Goal: Information Seeking & Learning: Understand process/instructions

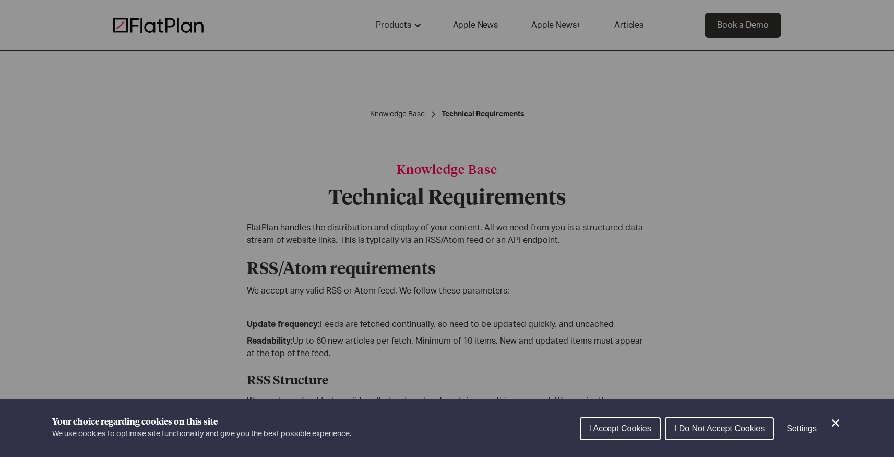
click at [606, 418] on button "I Accept Cookies" at bounding box center [620, 428] width 81 height 23
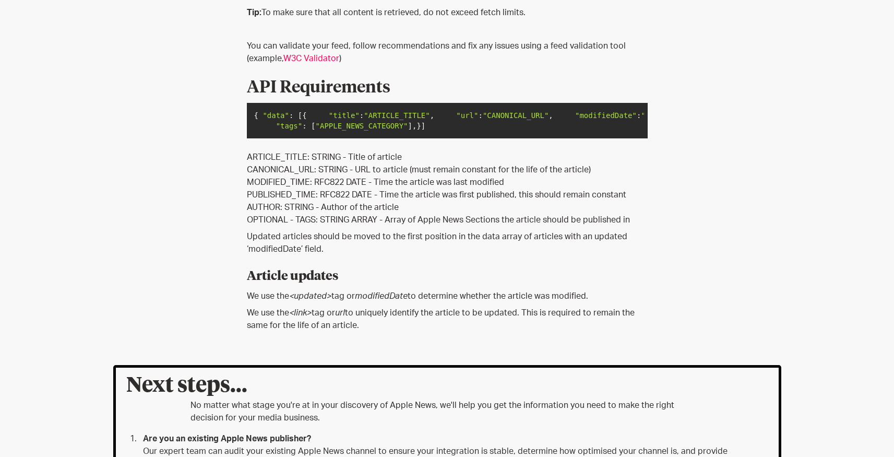
scroll to position [504, 0]
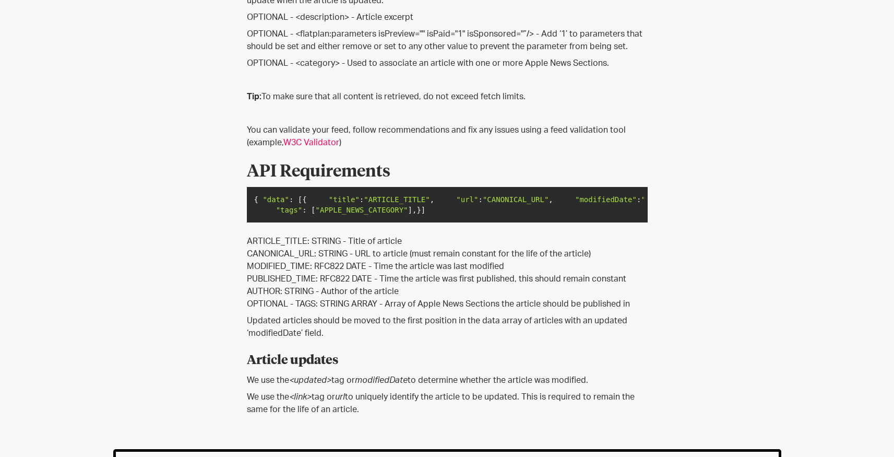
click at [314, 141] on link "W3C Validator" at bounding box center [311, 142] width 56 height 8
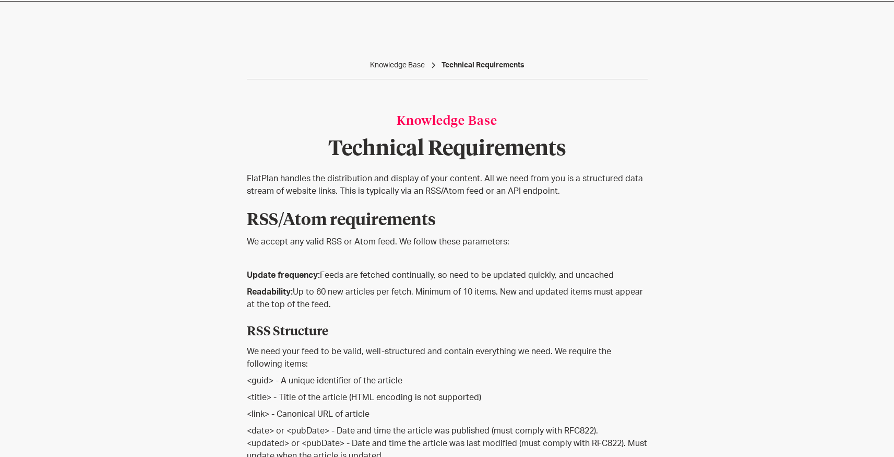
scroll to position [0, 0]
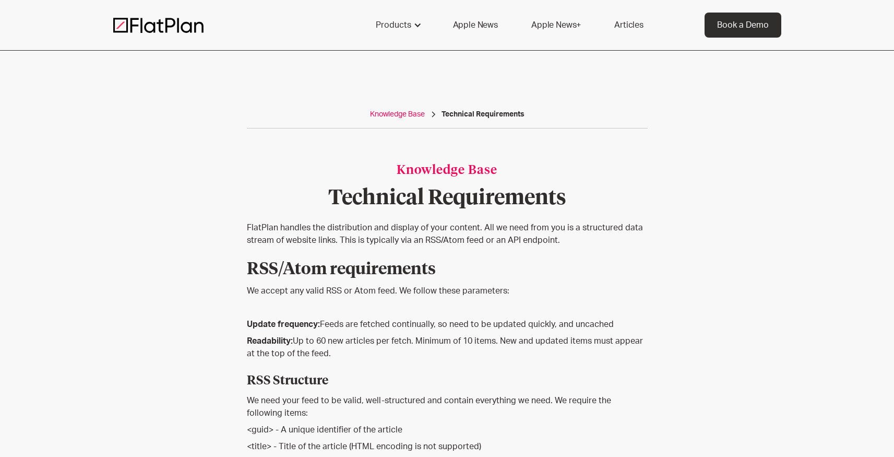
click at [413, 114] on div "Knowledge Base" at bounding box center [397, 114] width 55 height 10
click at [466, 119] on div "Technical Requirements" at bounding box center [483, 114] width 83 height 10
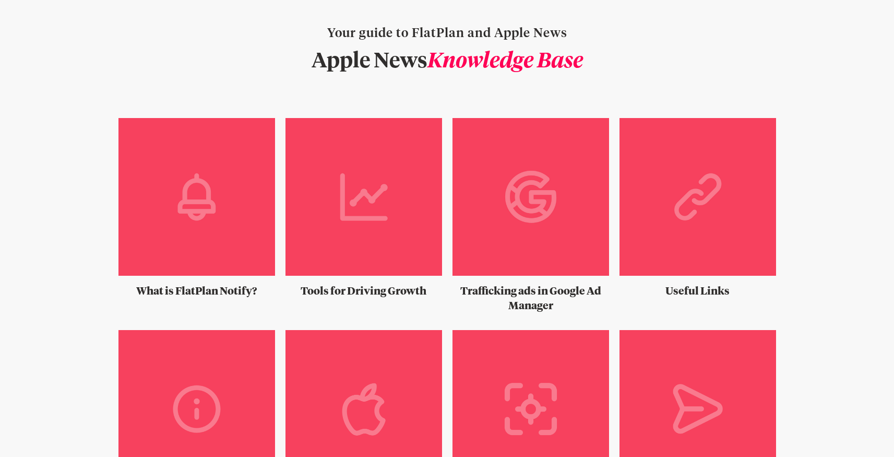
scroll to position [151, 0]
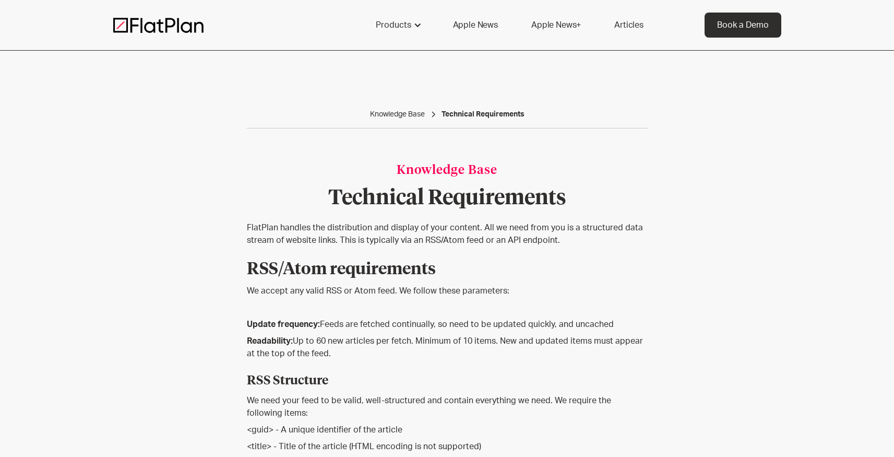
click at [473, 113] on div "Technical Requirements" at bounding box center [483, 114] width 83 height 10
click at [384, 116] on div "Knowledge Base" at bounding box center [397, 114] width 55 height 10
click at [386, 24] on div "Products" at bounding box center [393, 25] width 35 height 13
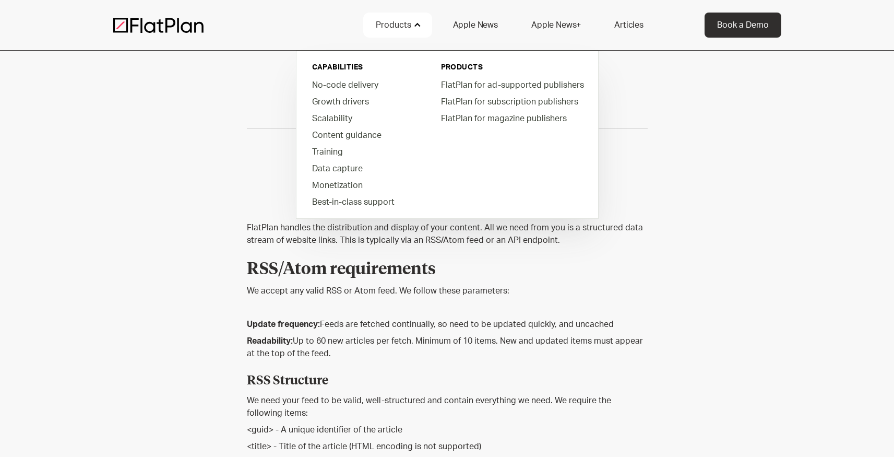
click at [386, 24] on div "Products" at bounding box center [393, 25] width 35 height 13
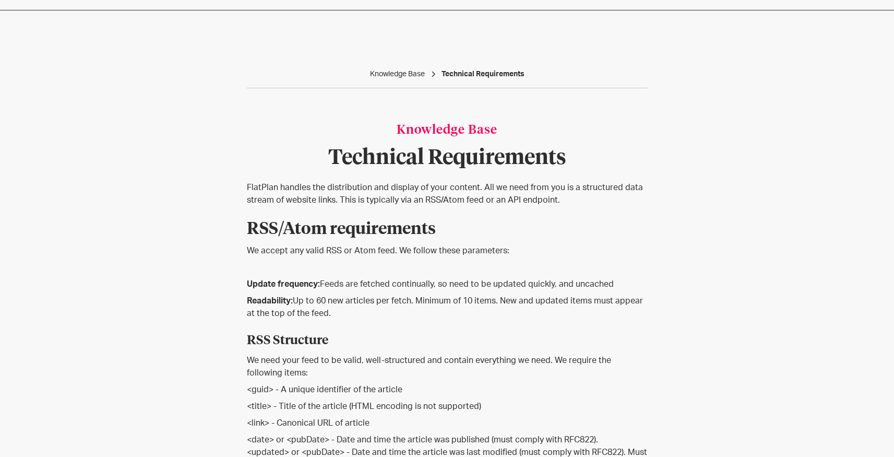
scroll to position [41, 0]
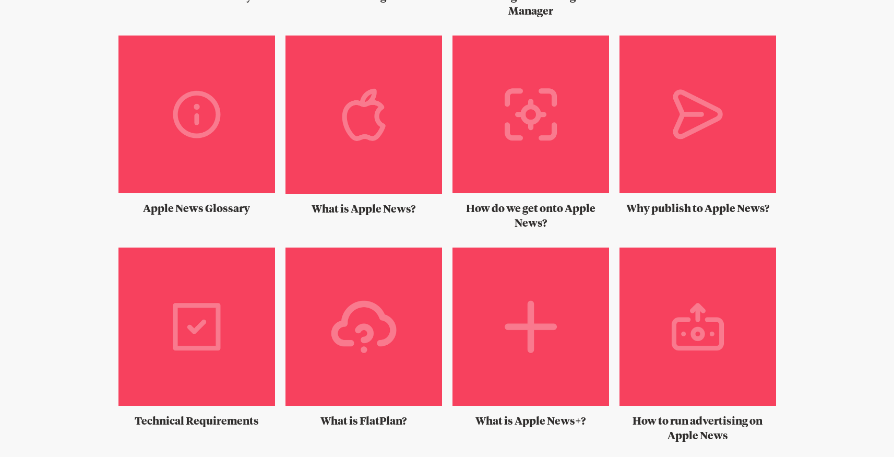
scroll to position [317, 0]
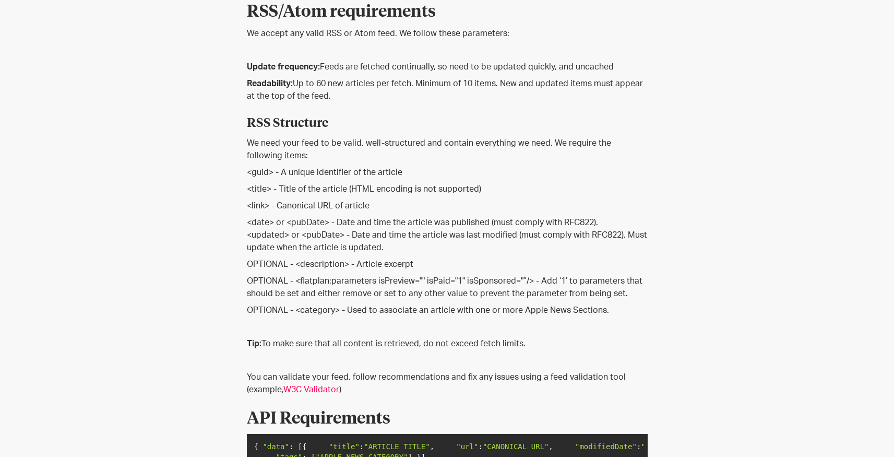
scroll to position [408, 0]
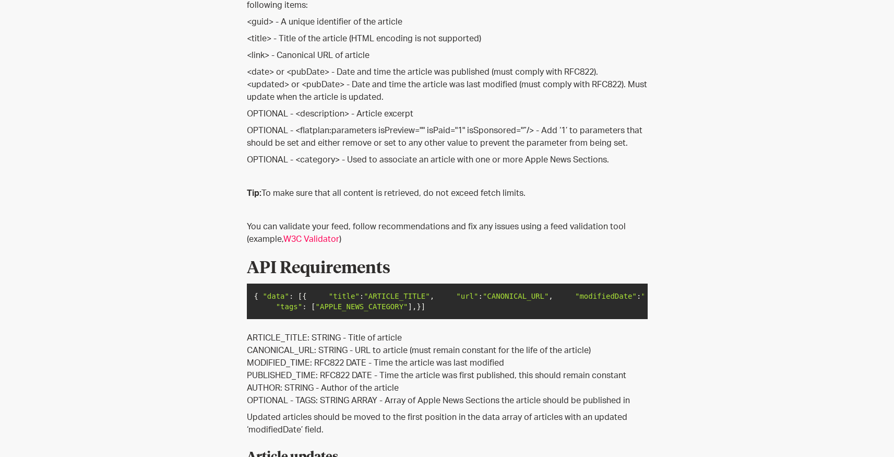
click at [431, 133] on p "OPTIONAL - <flatplan:parameters isPreview="" isPaid="1" isSponsored="”/> - Add …" at bounding box center [447, 136] width 401 height 25
drag, startPoint x: 431, startPoint y: 133, endPoint x: 520, endPoint y: 130, distance: 89.3
click at [520, 130] on p "OPTIONAL - <flatplan:parameters isPreview="" isPaid="1" isSponsored="”/> - Add …" at bounding box center [447, 136] width 401 height 25
copy p "isPaid="1" isSponsored="”"
click at [387, 128] on p "OPTIONAL - <flatplan:parameters isPreview="" isPaid="1" isSponsored="”/> - Add …" at bounding box center [447, 136] width 401 height 25
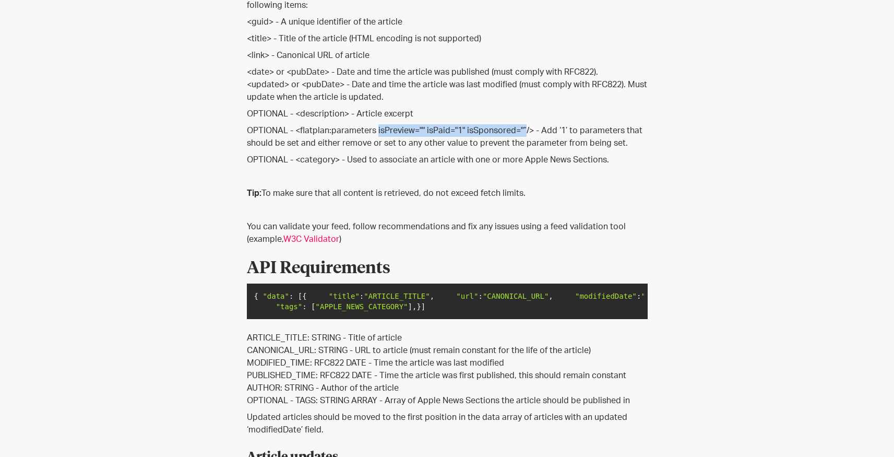
drag, startPoint x: 387, startPoint y: 128, endPoint x: 520, endPoint y: 132, distance: 133.7
click at [520, 132] on p "OPTIONAL - <flatplan:parameters isPreview="" isPaid="1" isSponsored="”/> - Add …" at bounding box center [447, 136] width 401 height 25
copy p "isPreview="" isPaid="1" isSponsored="”"
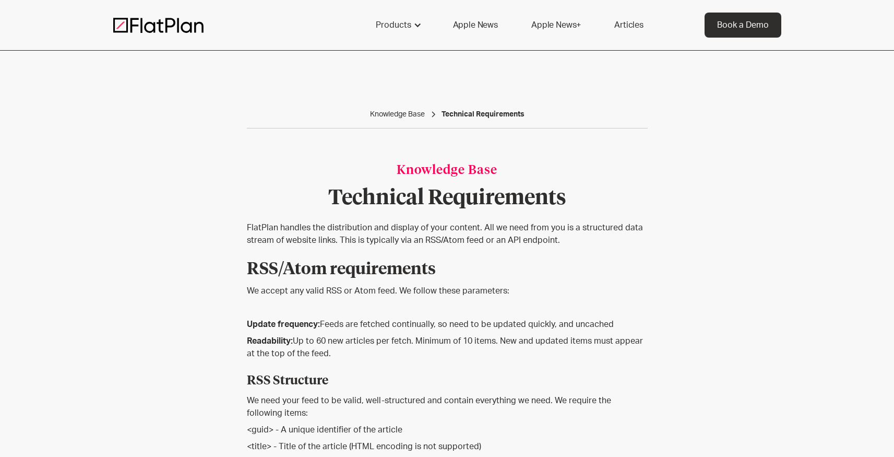
click at [394, 123] on div "Knowledge Base Technical Requirements" at bounding box center [447, 118] width 401 height 19
click at [397, 116] on div "Knowledge Base" at bounding box center [397, 114] width 55 height 10
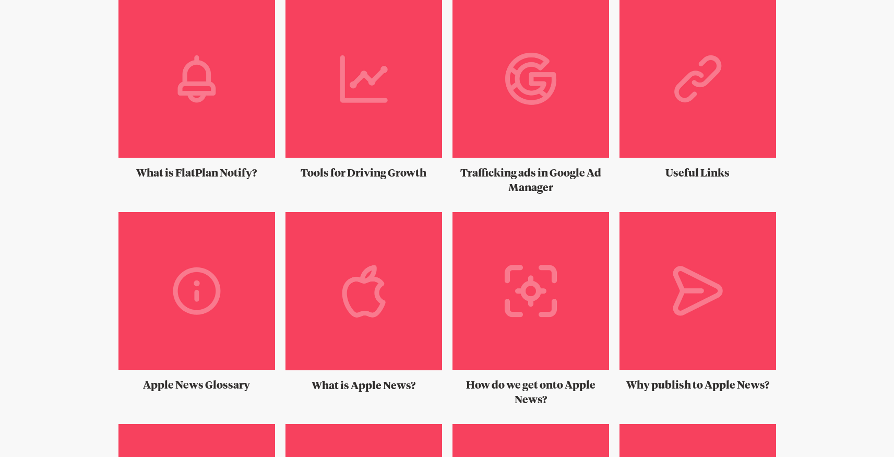
scroll to position [209, 0]
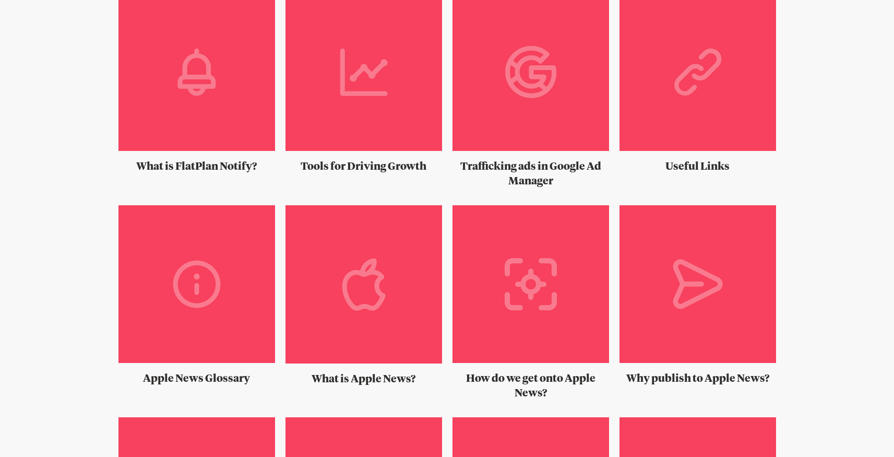
click at [663, 73] on img at bounding box center [698, 76] width 157 height 166
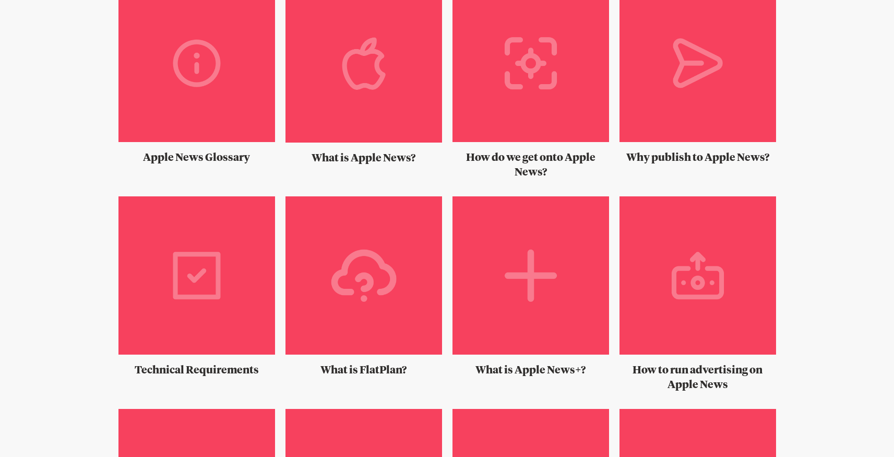
scroll to position [629, 0]
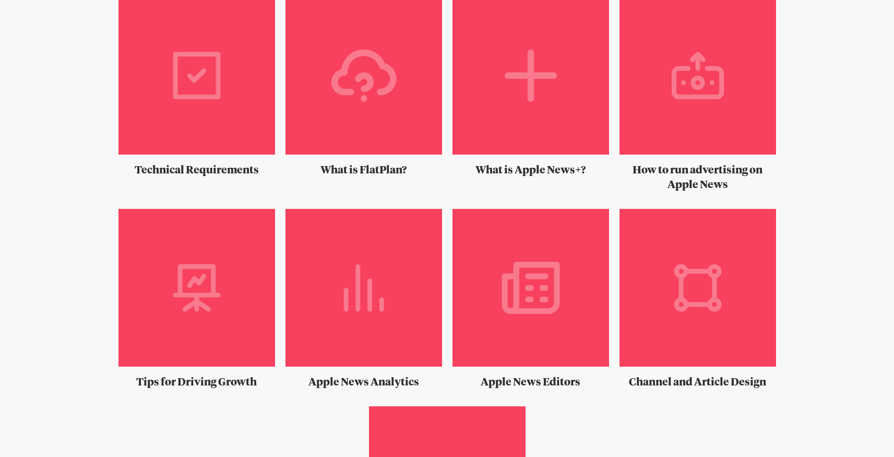
click at [344, 118] on img at bounding box center [363, 79] width 157 height 166
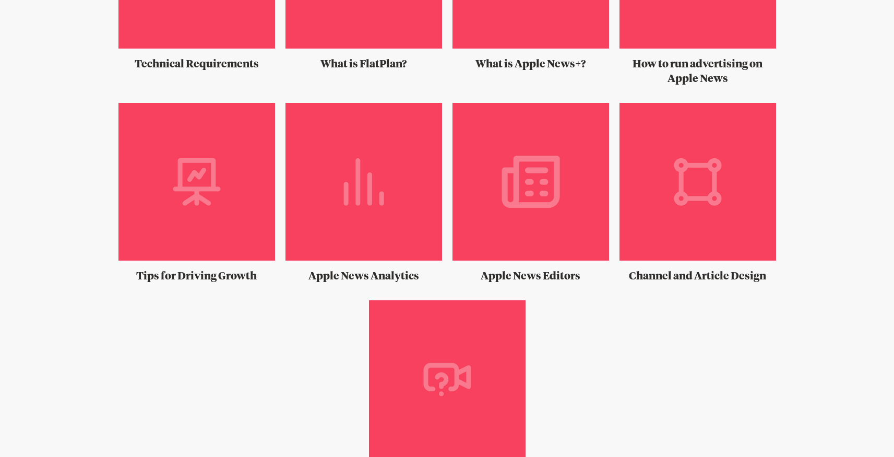
scroll to position [921, 0]
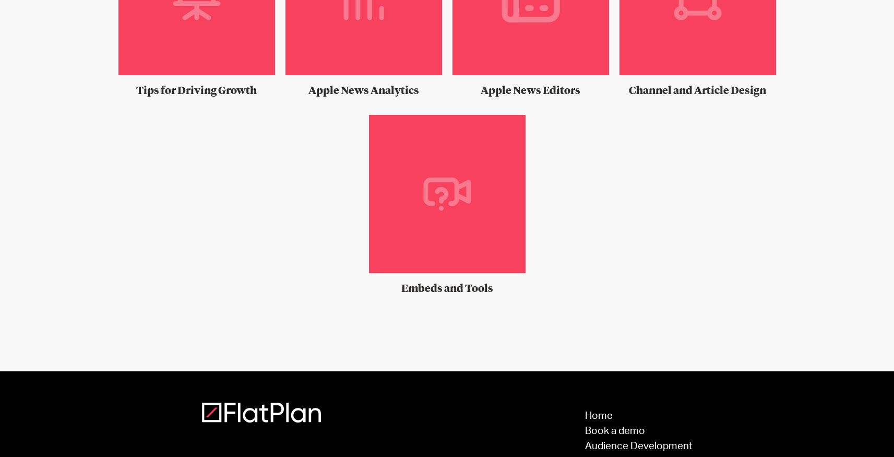
click at [497, 232] on img at bounding box center [447, 198] width 157 height 166
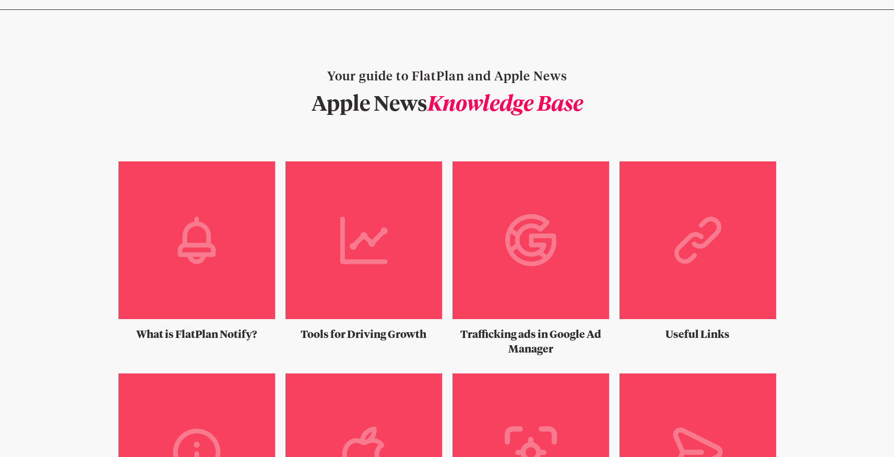
scroll to position [96, 0]
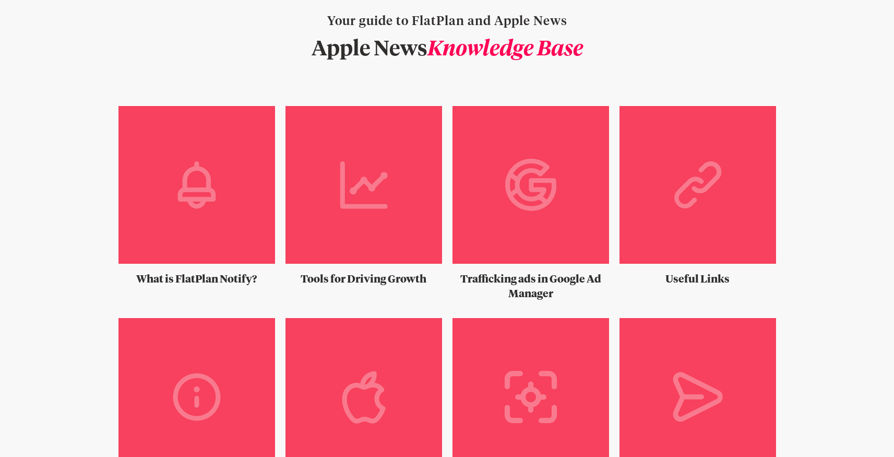
click at [254, 199] on img at bounding box center [196, 189] width 157 height 166
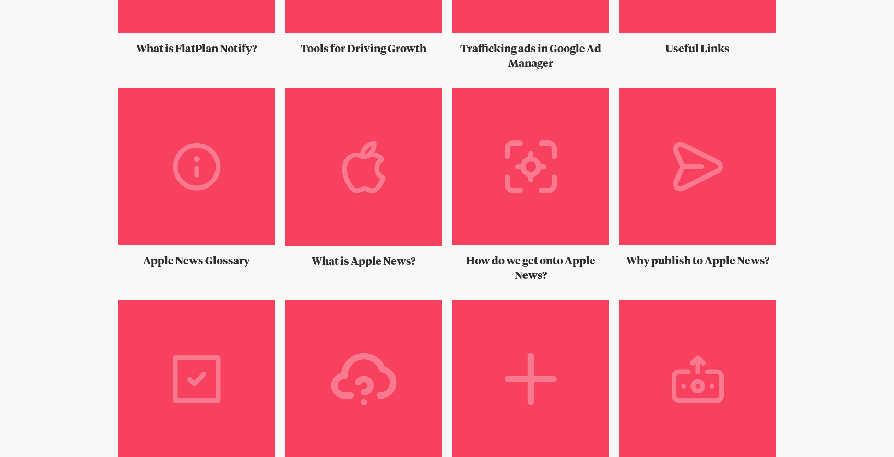
scroll to position [426, 0]
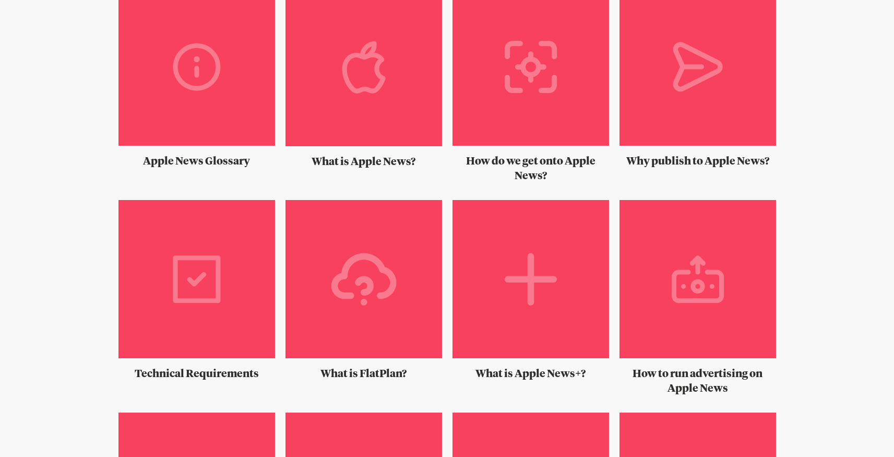
click at [689, 133] on img at bounding box center [698, 71] width 157 height 166
click at [376, 268] on img at bounding box center [363, 283] width 157 height 166
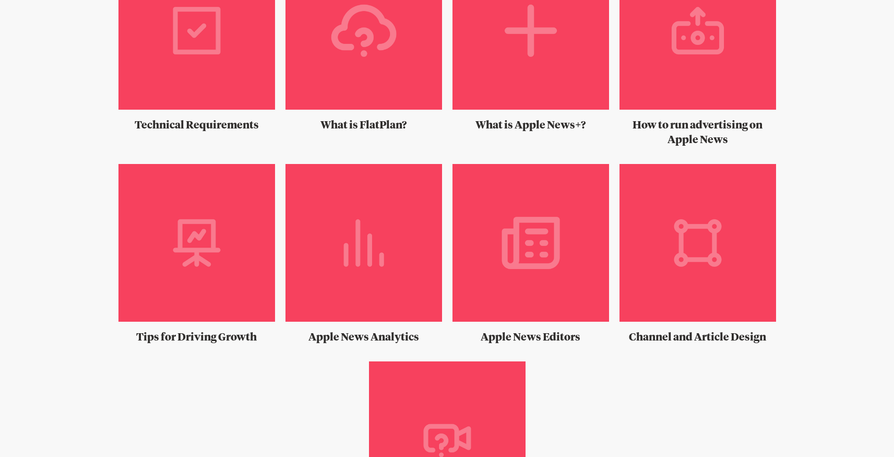
scroll to position [675, 0]
drag, startPoint x: 376, startPoint y: 268, endPoint x: 247, endPoint y: 1, distance: 296.7
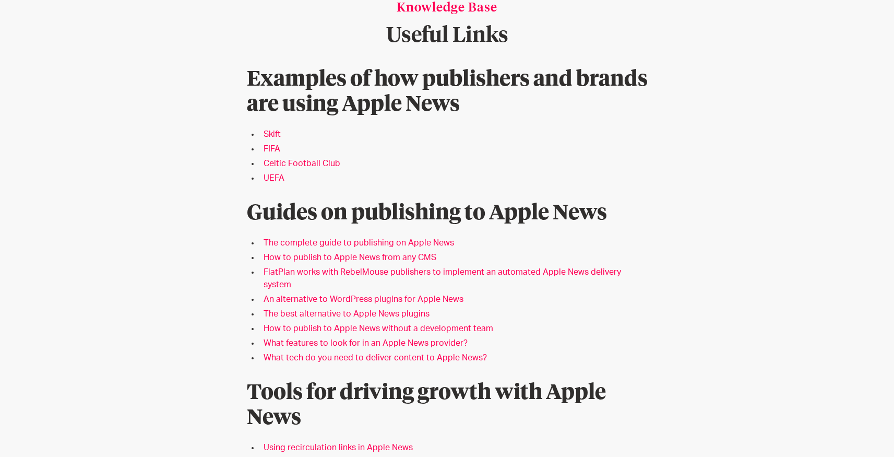
scroll to position [199, 0]
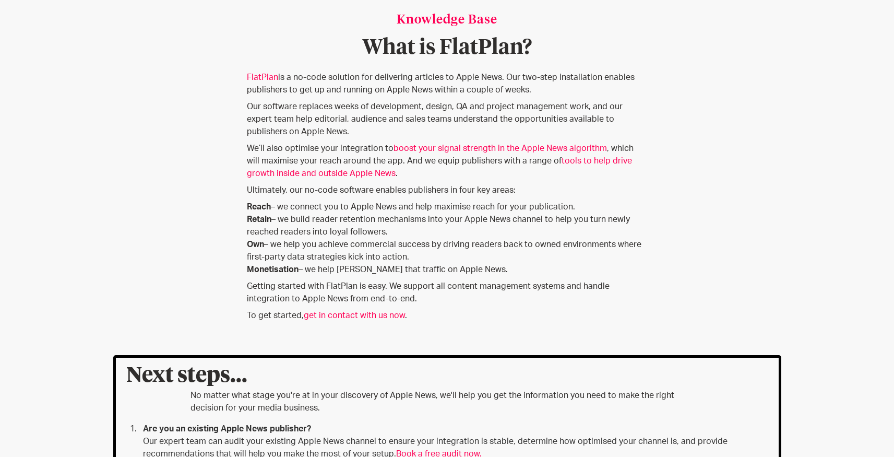
scroll to position [147, 0]
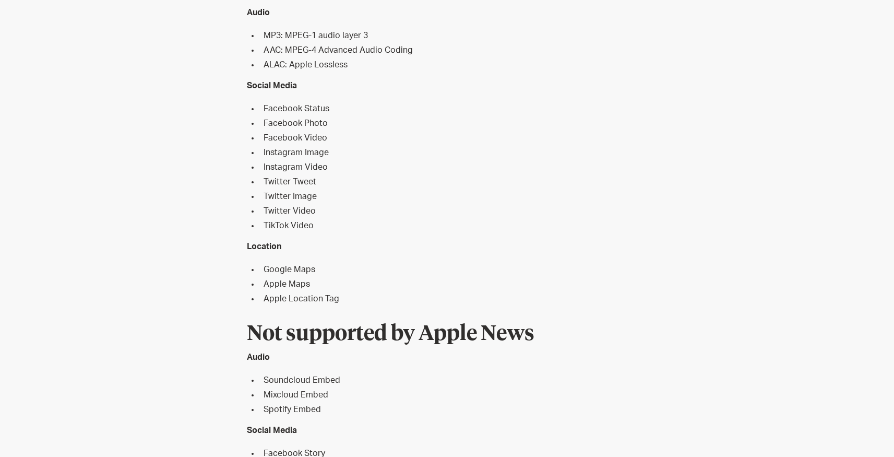
scroll to position [713, 0]
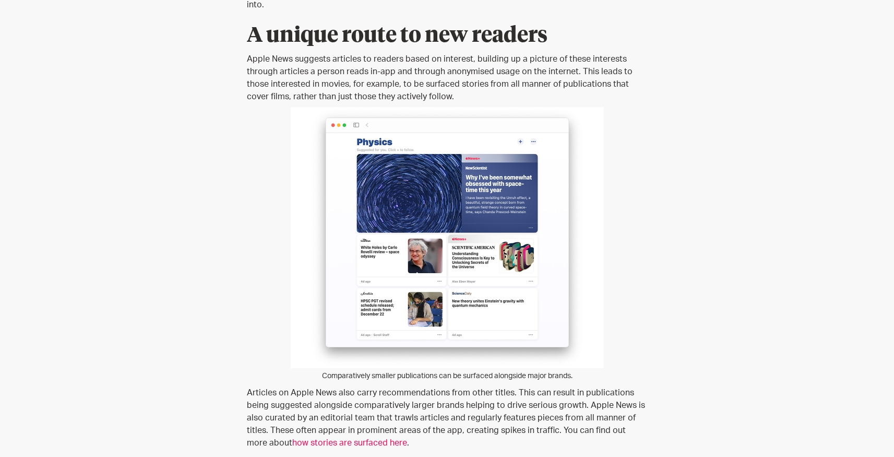
scroll to position [432, 0]
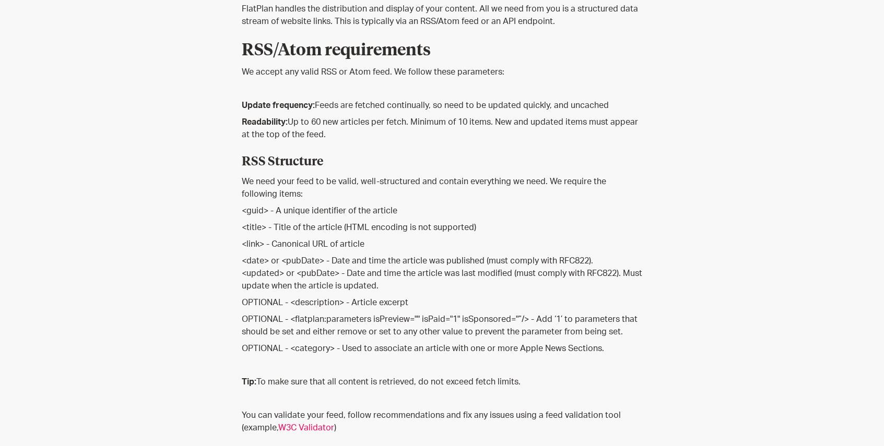
scroll to position [232, 0]
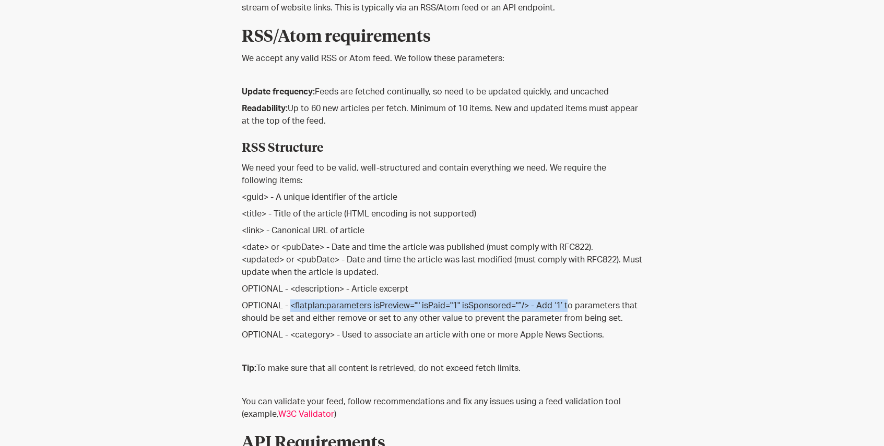
drag, startPoint x: 291, startPoint y: 307, endPoint x: 563, endPoint y: 312, distance: 271.9
click at [563, 312] on p "OPTIONAL - <flatplan:parameters isPreview="" isPaid="1" isSponsored="”/> - Add …" at bounding box center [442, 312] width 401 height 25
click at [421, 307] on p "OPTIONAL - <flatplan:parameters isPreview="" isPaid="1" isSponsored="”/> - Add …" at bounding box center [442, 312] width 401 height 25
drag, startPoint x: 421, startPoint y: 307, endPoint x: 454, endPoint y: 306, distance: 33.4
click at [454, 306] on p "OPTIONAL - <flatplan:parameters isPreview="" isPaid="1" isSponsored="”/> - Add …" at bounding box center [442, 312] width 401 height 25
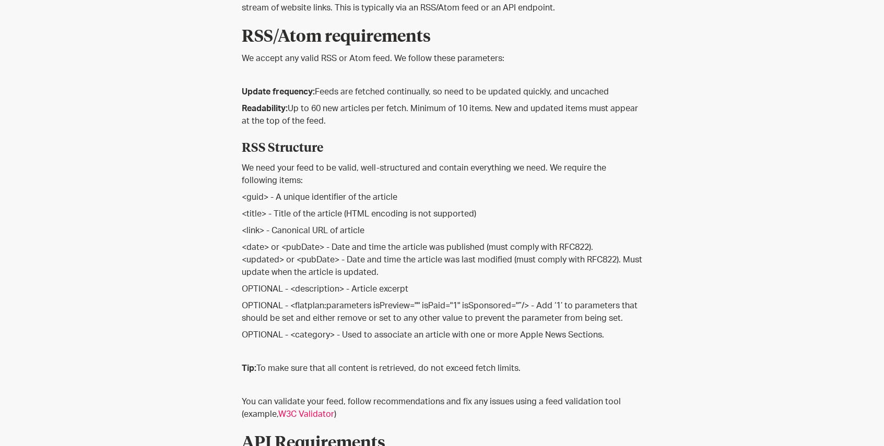
click at [478, 308] on p "OPTIONAL - <flatplan:parameters isPreview="" isPaid="1" isSponsored="”/> - Add …" at bounding box center [442, 312] width 401 height 25
drag, startPoint x: 478, startPoint y: 308, endPoint x: 514, endPoint y: 307, distance: 36.6
click at [514, 307] on p "OPTIONAL - <flatplan:parameters isPreview="" isPaid="1" isSponsored="”/> - Add …" at bounding box center [442, 312] width 401 height 25
click at [391, 309] on p "OPTIONAL - <flatplan:parameters isPreview="" isPaid="1" isSponsored="”/> - Add …" at bounding box center [442, 312] width 401 height 25
drag, startPoint x: 391, startPoint y: 309, endPoint x: 415, endPoint y: 307, distance: 24.1
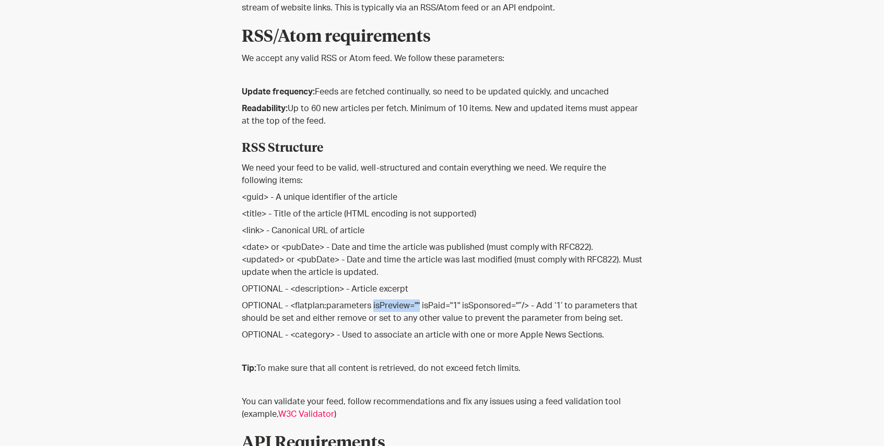
click at [415, 307] on p "OPTIONAL - <flatplan:parameters isPreview="" isPaid="1" isSponsored="”/> - Add …" at bounding box center [442, 312] width 401 height 25
click at [381, 307] on p "OPTIONAL - <flatplan:parameters isPreview="" isPaid="1" isSponsored="”/> - Add …" at bounding box center [442, 312] width 401 height 25
drag, startPoint x: 381, startPoint y: 307, endPoint x: 414, endPoint y: 308, distance: 33.4
click at [414, 308] on p "OPTIONAL - <flatplan:parameters isPreview="" isPaid="1" isSponsored="”/> - Add …" at bounding box center [442, 312] width 401 height 25
click at [434, 304] on p "OPTIONAL - <flatplan:parameters isPreview="" isPaid="1" isSponsored="”/> - Add …" at bounding box center [442, 312] width 401 height 25
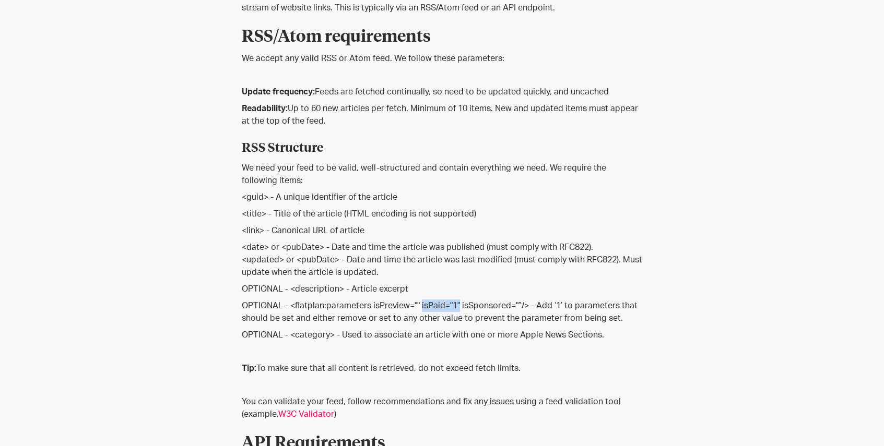
drag, startPoint x: 434, startPoint y: 304, endPoint x: 454, endPoint y: 305, distance: 20.4
click at [454, 305] on p "OPTIONAL - <flatplan:parameters isPreview="" isPaid="1" isSponsored="”/> - Add …" at bounding box center [442, 312] width 401 height 25
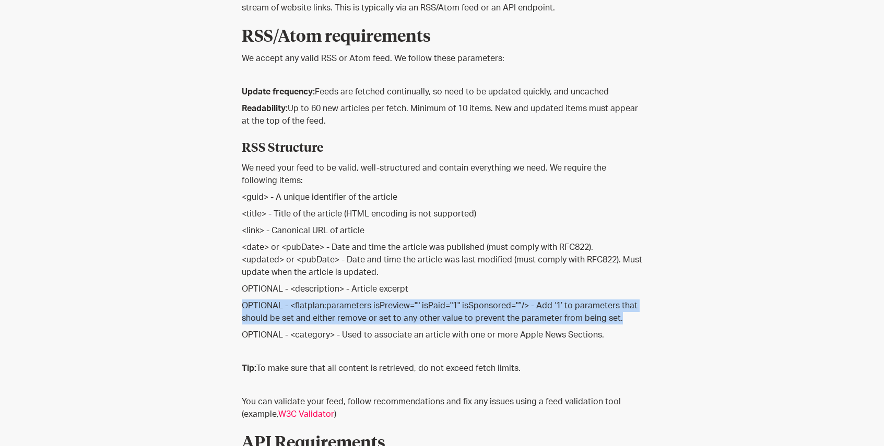
drag, startPoint x: 243, startPoint y: 304, endPoint x: 625, endPoint y: 322, distance: 382.4
click at [625, 322] on p "OPTIONAL - <flatplan:parameters isPreview="" isPaid="1" isSponsored="”/> - Add …" at bounding box center [442, 312] width 401 height 25
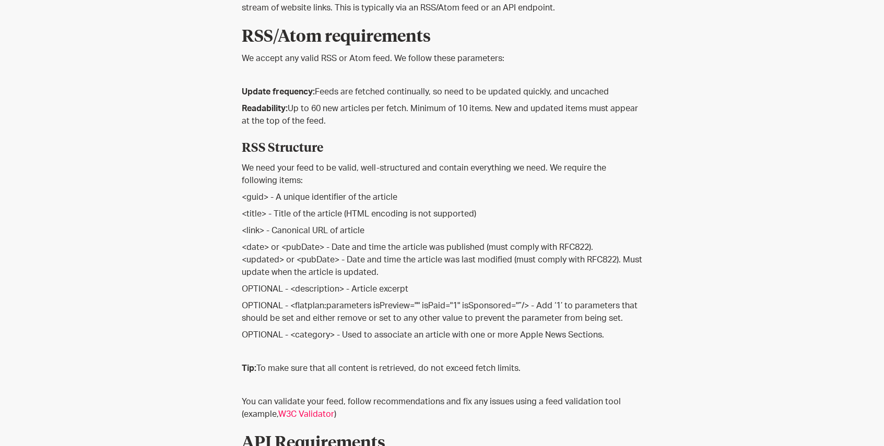
click at [308, 310] on p "OPTIONAL - <flatplan:parameters isPreview="" isPaid="1" isSponsored="”/> - Add …" at bounding box center [442, 312] width 401 height 25
drag, startPoint x: 308, startPoint y: 310, endPoint x: 333, endPoint y: 312, distance: 25.1
click at [335, 312] on p "OPTIONAL - <flatplan:parameters isPreview="" isPaid="1" isSponsored="”/> - Add …" at bounding box center [442, 312] width 401 height 25
click at [403, 305] on p "OPTIONAL - <flatplan:parameters isPreview="" isPaid="1" isSponsored="”/> - Add …" at bounding box center [442, 312] width 401 height 25
drag, startPoint x: 403, startPoint y: 305, endPoint x: 413, endPoint y: 304, distance: 9.5
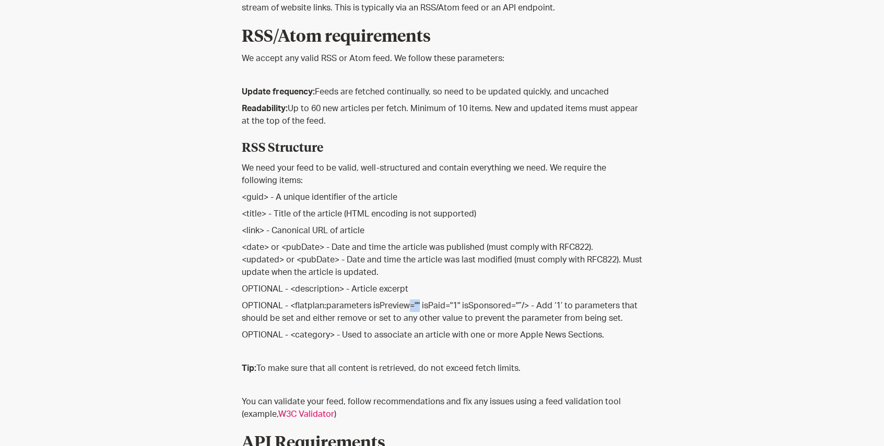
click at [413, 304] on p "OPTIONAL - <flatplan:parameters isPreview="" isPaid="1" isSponsored="”/> - Add …" at bounding box center [442, 312] width 401 height 25
click at [393, 308] on p "OPTIONAL - <flatplan:parameters isPreview="" isPaid="1" isSponsored="”/> - Add …" at bounding box center [442, 312] width 401 height 25
drag, startPoint x: 393, startPoint y: 308, endPoint x: 412, endPoint y: 309, distance: 18.8
click at [414, 308] on p "OPTIONAL - <flatplan:parameters isPreview="" isPaid="1" isSponsored="”/> - Add …" at bounding box center [442, 312] width 401 height 25
drag, startPoint x: 295, startPoint y: 308, endPoint x: 369, endPoint y: 309, distance: 74.1
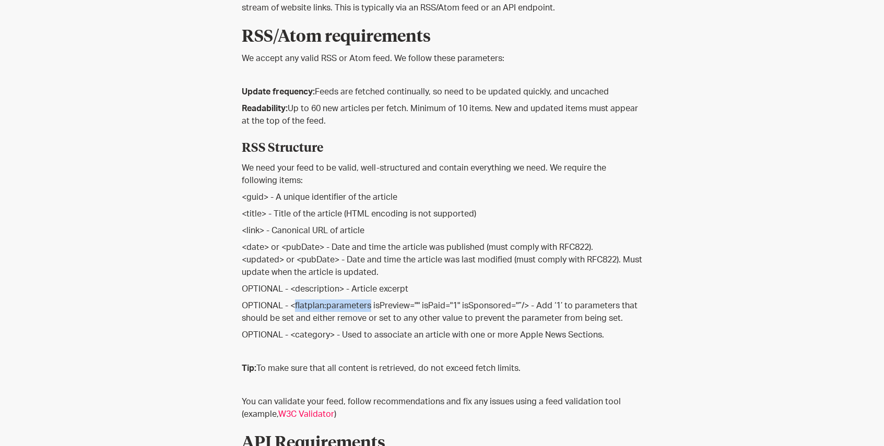
click at [369, 309] on p "OPTIONAL - <flatplan:parameters isPreview="" isPaid="1" isSponsored="”/> - Add …" at bounding box center [442, 312] width 401 height 25
click at [316, 301] on p "OPTIONAL - <flatplan:parameters isPreview="" isPaid="1" isSponsored="”/> - Add …" at bounding box center [442, 312] width 401 height 25
drag, startPoint x: 316, startPoint y: 301, endPoint x: 347, endPoint y: 304, distance: 31.0
click at [347, 304] on p "OPTIONAL - <flatplan:parameters isPreview="" isPaid="1" isSponsored="”/> - Add …" at bounding box center [442, 312] width 401 height 25
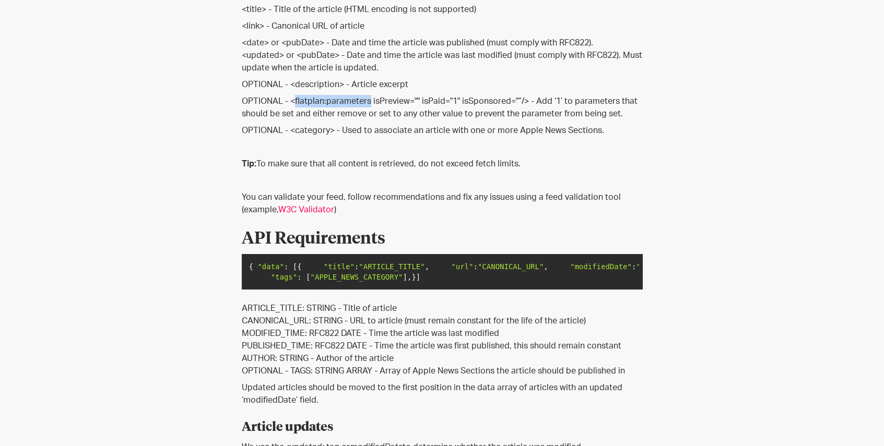
scroll to position [432, 0]
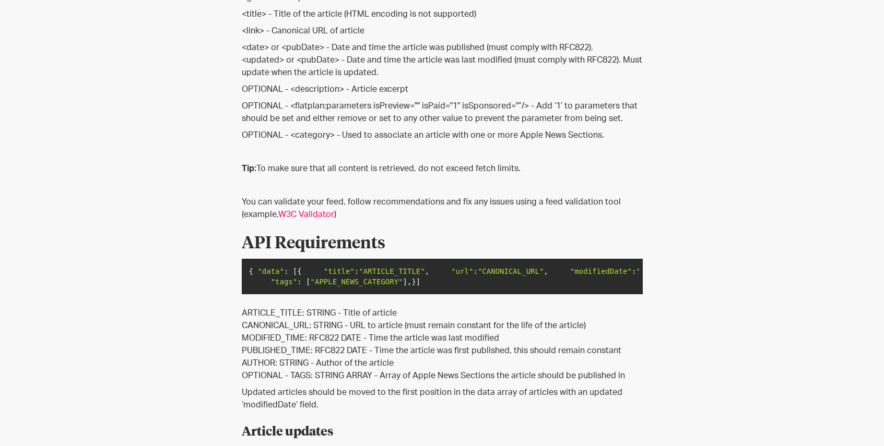
click at [530, 139] on p "OPTIONAL - <category> - Used to associate an article with one or more Apple New…" at bounding box center [442, 135] width 401 height 13
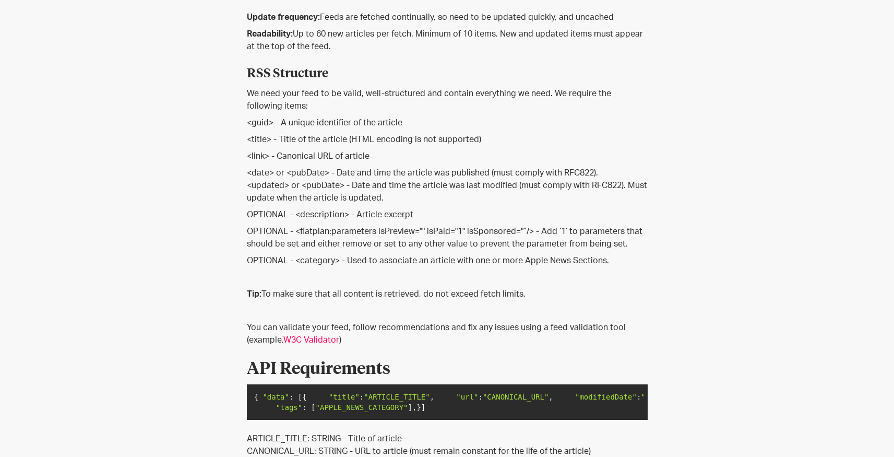
scroll to position [304, 0]
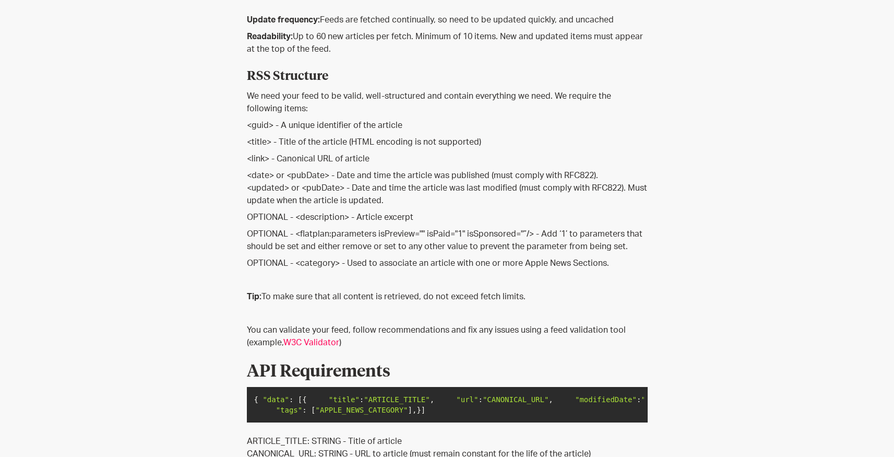
click at [318, 234] on p "OPTIONAL - <flatplan:parameters isPreview="" isPaid="1" isSponsored="”/> - Add …" at bounding box center [447, 240] width 401 height 25
drag, startPoint x: 318, startPoint y: 234, endPoint x: 338, endPoint y: 234, distance: 19.3
click at [338, 234] on p "OPTIONAL - <flatplan:parameters isPreview="" isPaid="1" isSponsored="”/> - Add …" at bounding box center [447, 240] width 401 height 25
copy p "flatplan:parameters"
drag, startPoint x: 319, startPoint y: 234, endPoint x: 308, endPoint y: 237, distance: 10.9
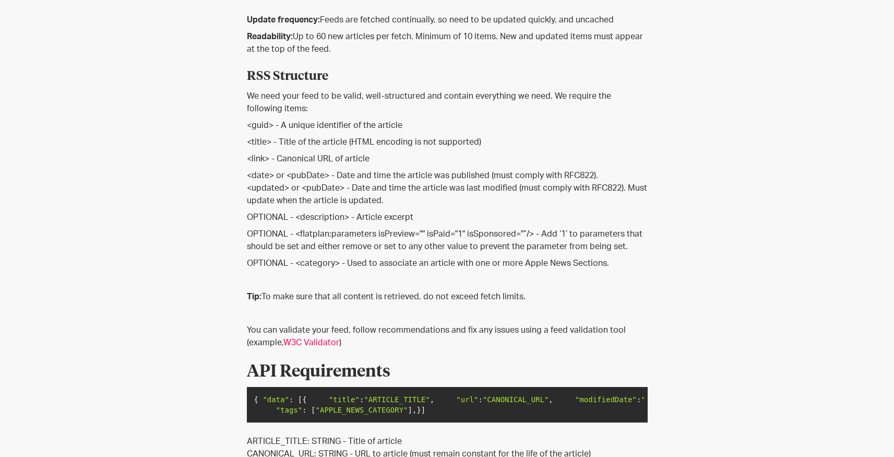
click at [319, 234] on p "OPTIONAL - <flatplan:parameters isPreview="" isPaid="1" isSponsored="”/> - Add …" at bounding box center [447, 240] width 401 height 25
drag, startPoint x: 297, startPoint y: 237, endPoint x: 530, endPoint y: 236, distance: 232.8
click at [530, 236] on p "OPTIONAL - <flatplan:parameters isPreview="" isPaid="1" isSponsored="”/> - Add …" at bounding box center [447, 240] width 401 height 25
copy p "<flatplan:parameters isPreview="" isPaid="1" isSponsored="”/>"
